Goal: Information Seeking & Learning: Learn about a topic

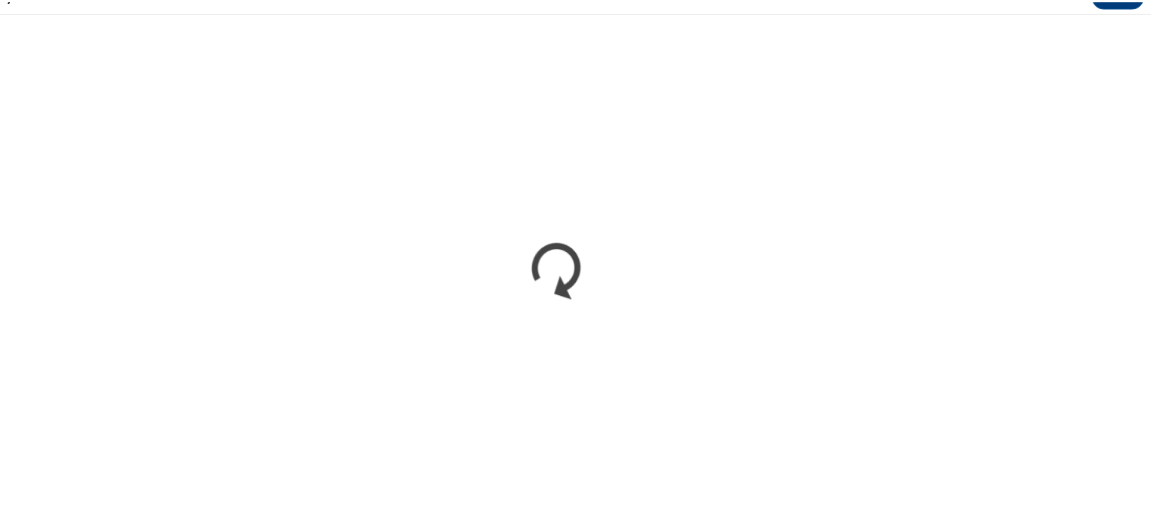
scroll to position [899, 0]
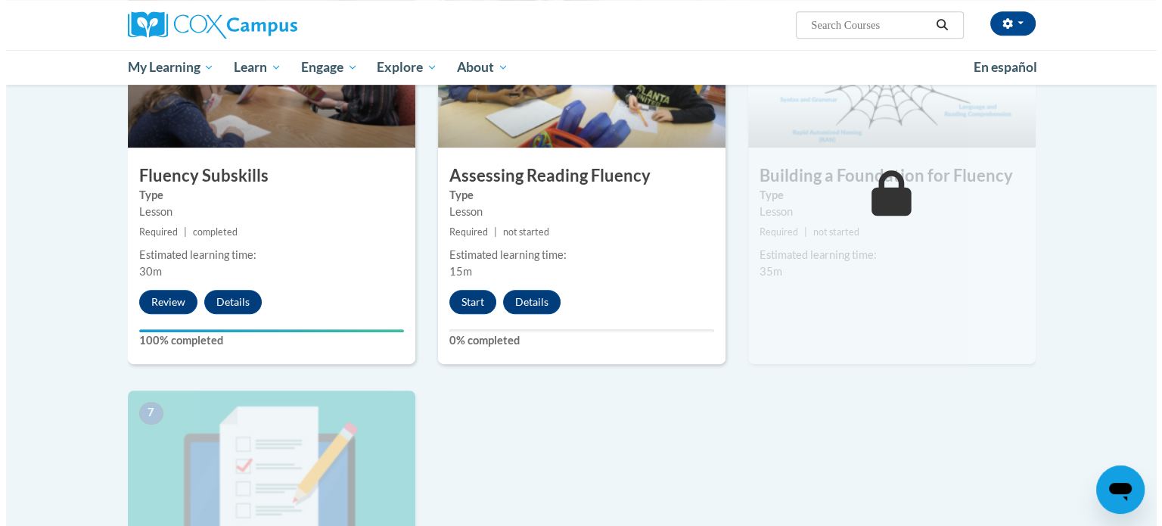
scroll to position [796, 0]
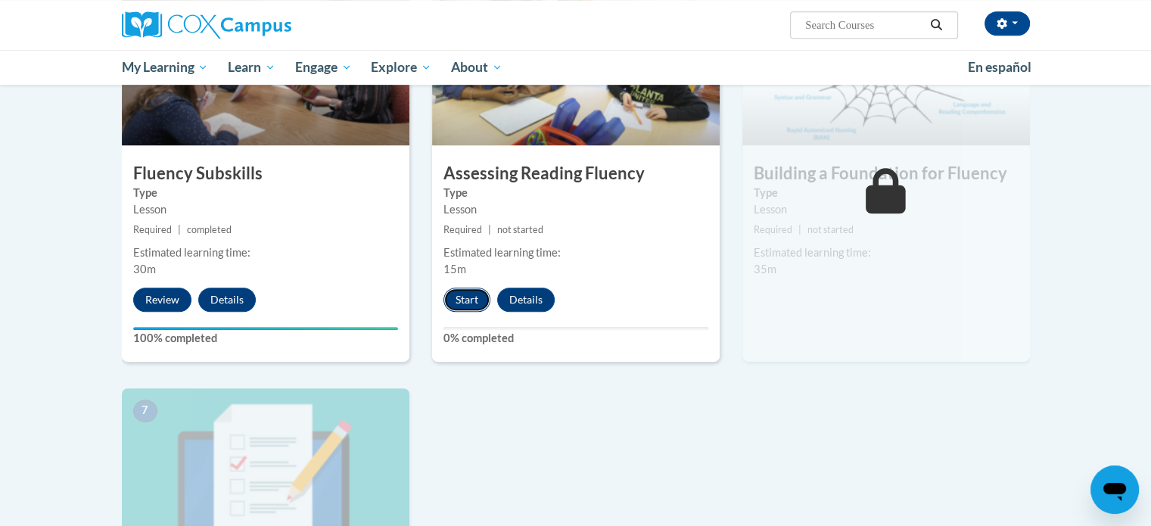
click at [467, 294] on button "Start" at bounding box center [466, 299] width 47 height 24
